Goal: Information Seeking & Learning: Find specific fact

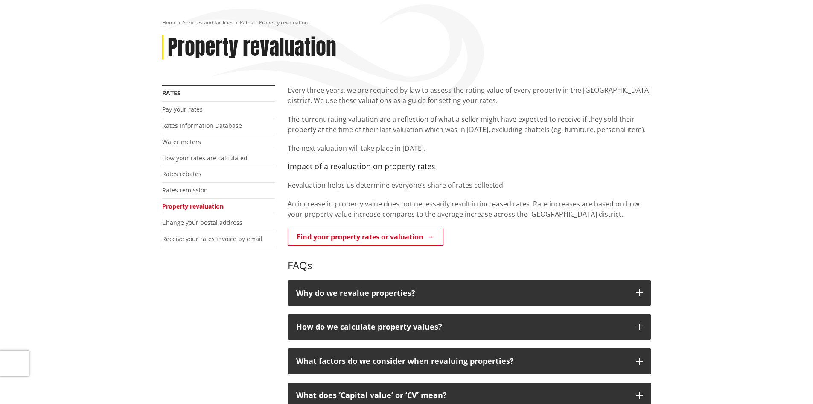
scroll to position [214, 0]
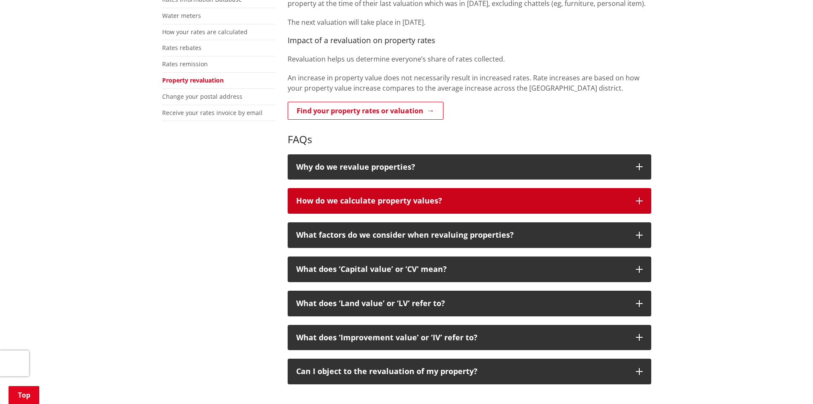
click at [440, 196] on p "How do we calculate property values?" at bounding box center [461, 200] width 331 height 9
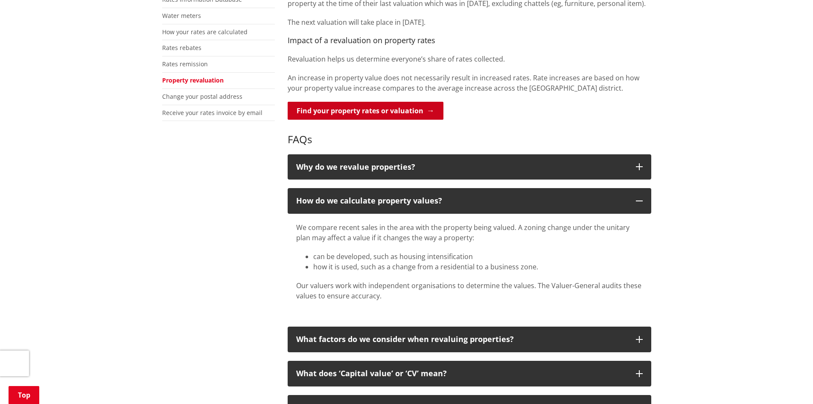
click at [386, 107] on link "Find your property rates or valuation" at bounding box center [366, 111] width 156 height 18
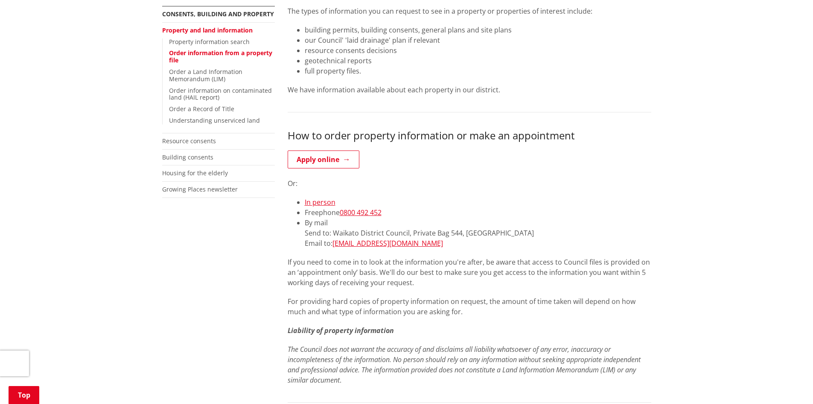
scroll to position [214, 0]
